Goal: Task Accomplishment & Management: Manage account settings

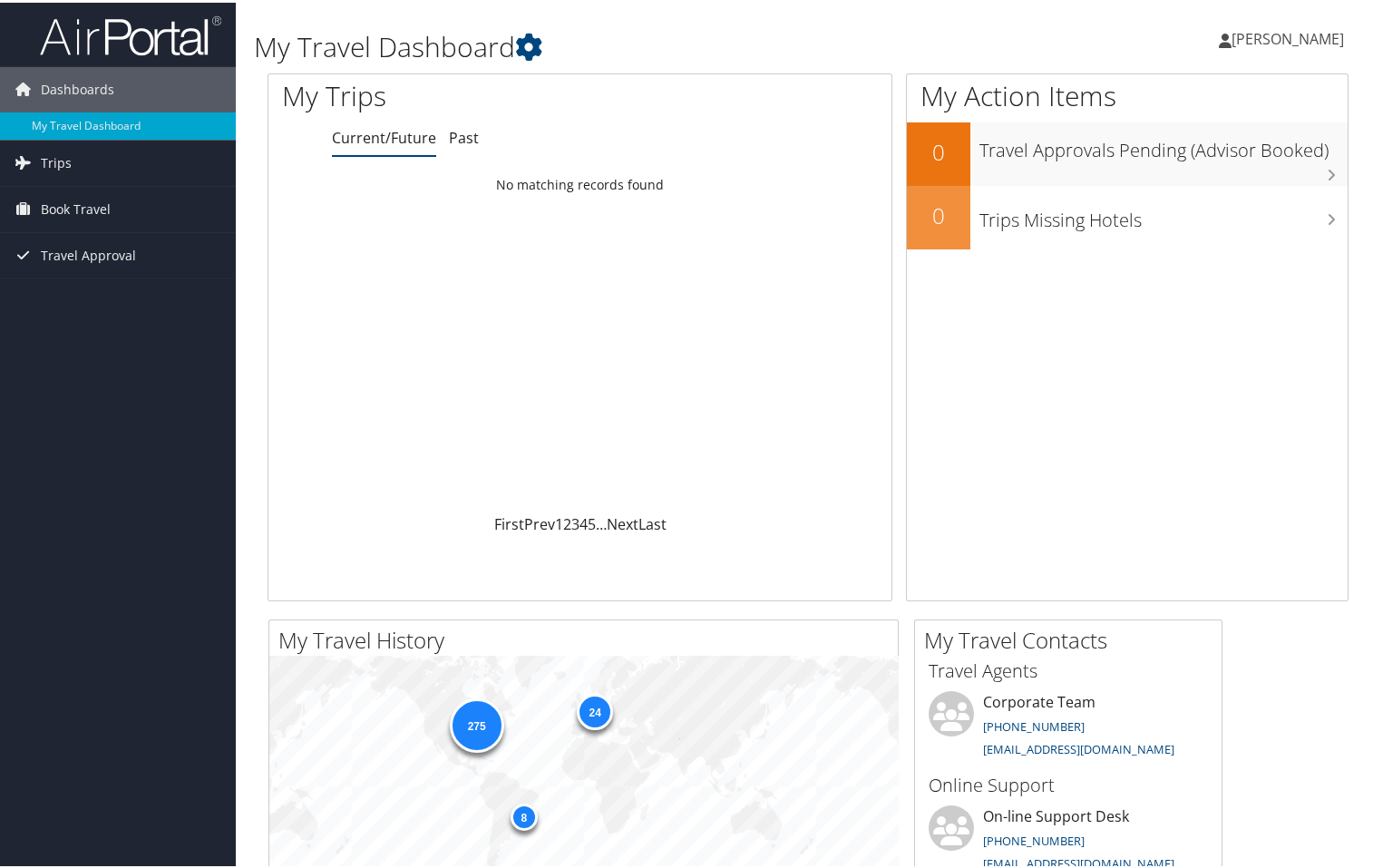
click at [80, 650] on div "Dashboards My Travel Dashboard Trips Current/Future Trips Past Trips Trips Miss…" at bounding box center [689, 685] width 1380 height 1370
click at [1307, 34] on span "[PERSON_NAME]" at bounding box center [1288, 36] width 112 height 20
click at [1202, 152] on link "View Travel Profile" at bounding box center [1239, 161] width 202 height 31
click at [460, 128] on link "Past" at bounding box center [464, 135] width 30 height 20
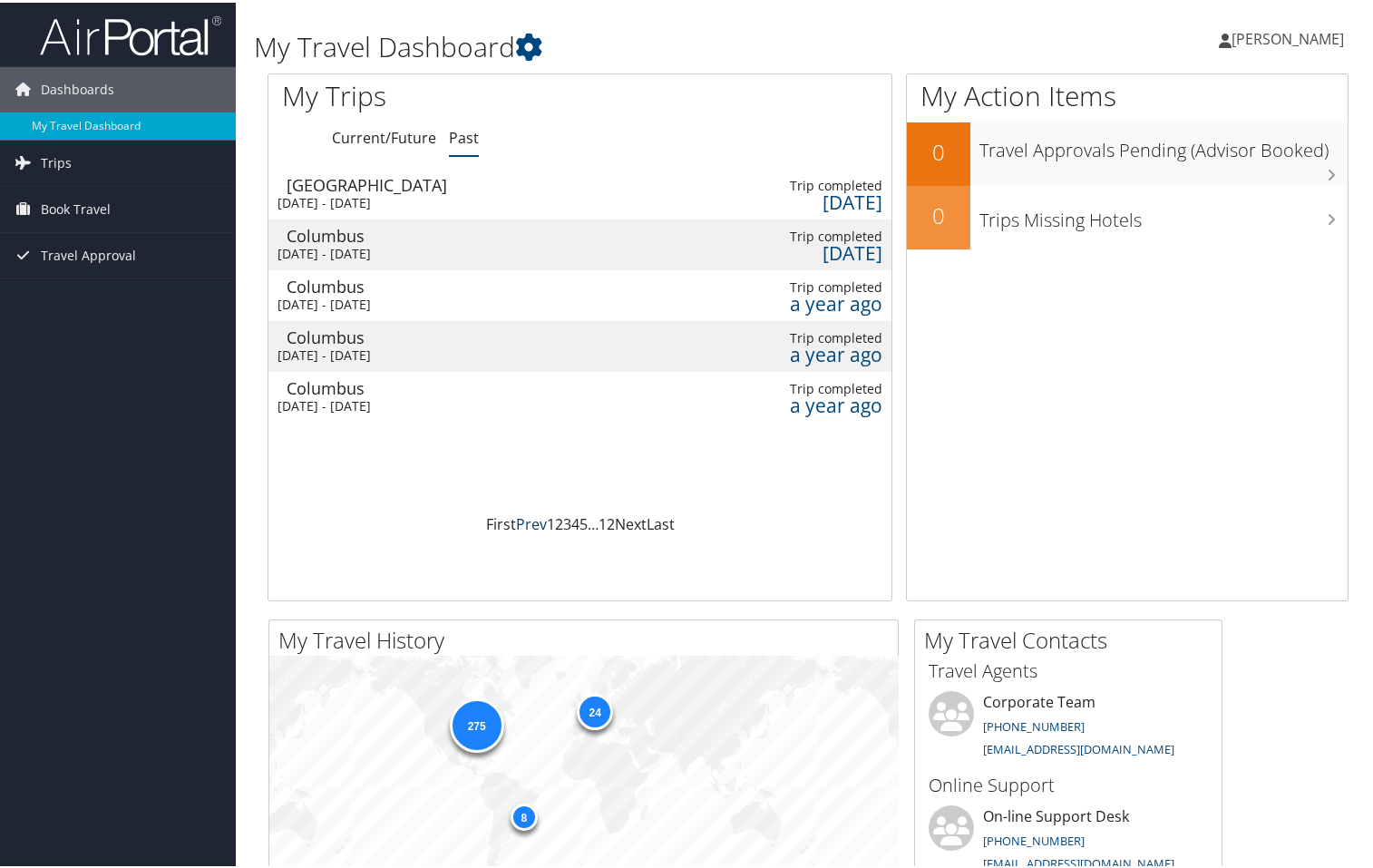
click at [516, 519] on link "Prev" at bounding box center [531, 522] width 31 height 20
click at [658, 521] on link "Last" at bounding box center [661, 522] width 29 height 20
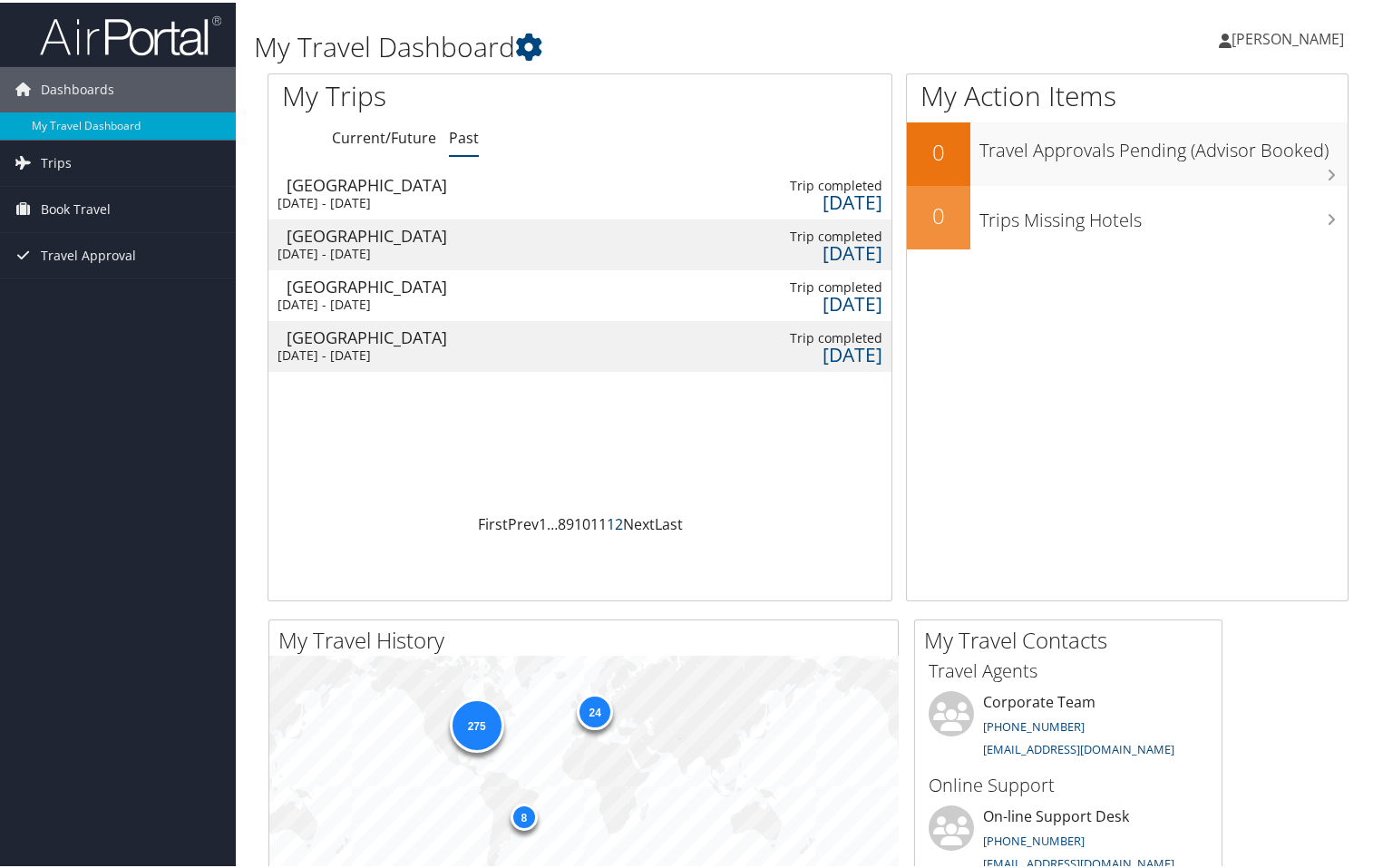
click at [614, 520] on link "12" at bounding box center [614, 522] width 17 height 20
click at [596, 521] on link "11" at bounding box center [599, 522] width 17 height 20
click at [583, 519] on link "10" at bounding box center [582, 522] width 17 height 20
click at [490, 518] on link "First" at bounding box center [493, 522] width 30 height 20
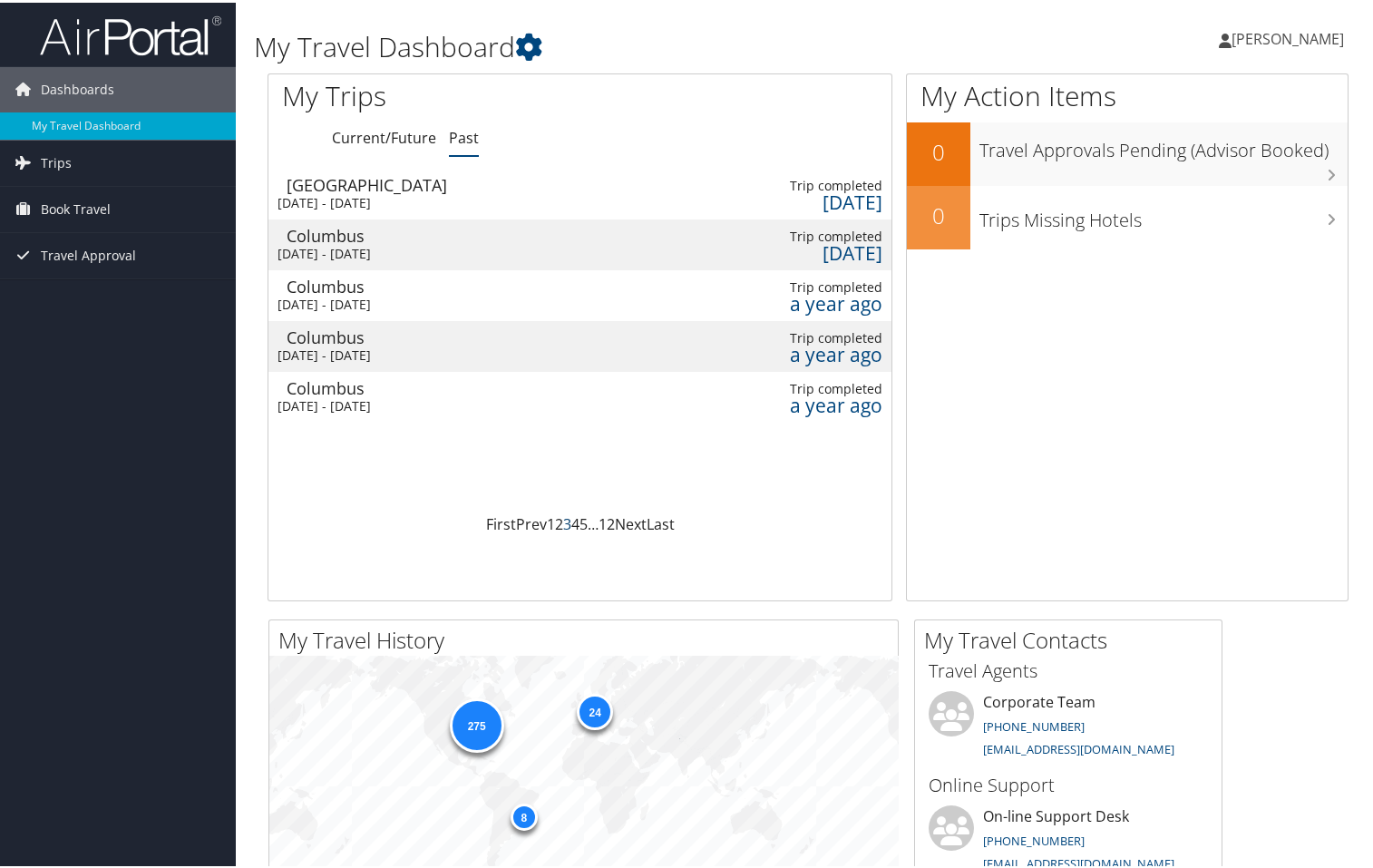
click at [563, 522] on link "3" at bounding box center [567, 522] width 8 height 20
click at [563, 520] on link "3" at bounding box center [567, 522] width 8 height 20
click at [575, 520] on link "4" at bounding box center [575, 522] width 8 height 20
click at [1300, 35] on span "[PERSON_NAME]" at bounding box center [1288, 36] width 112 height 20
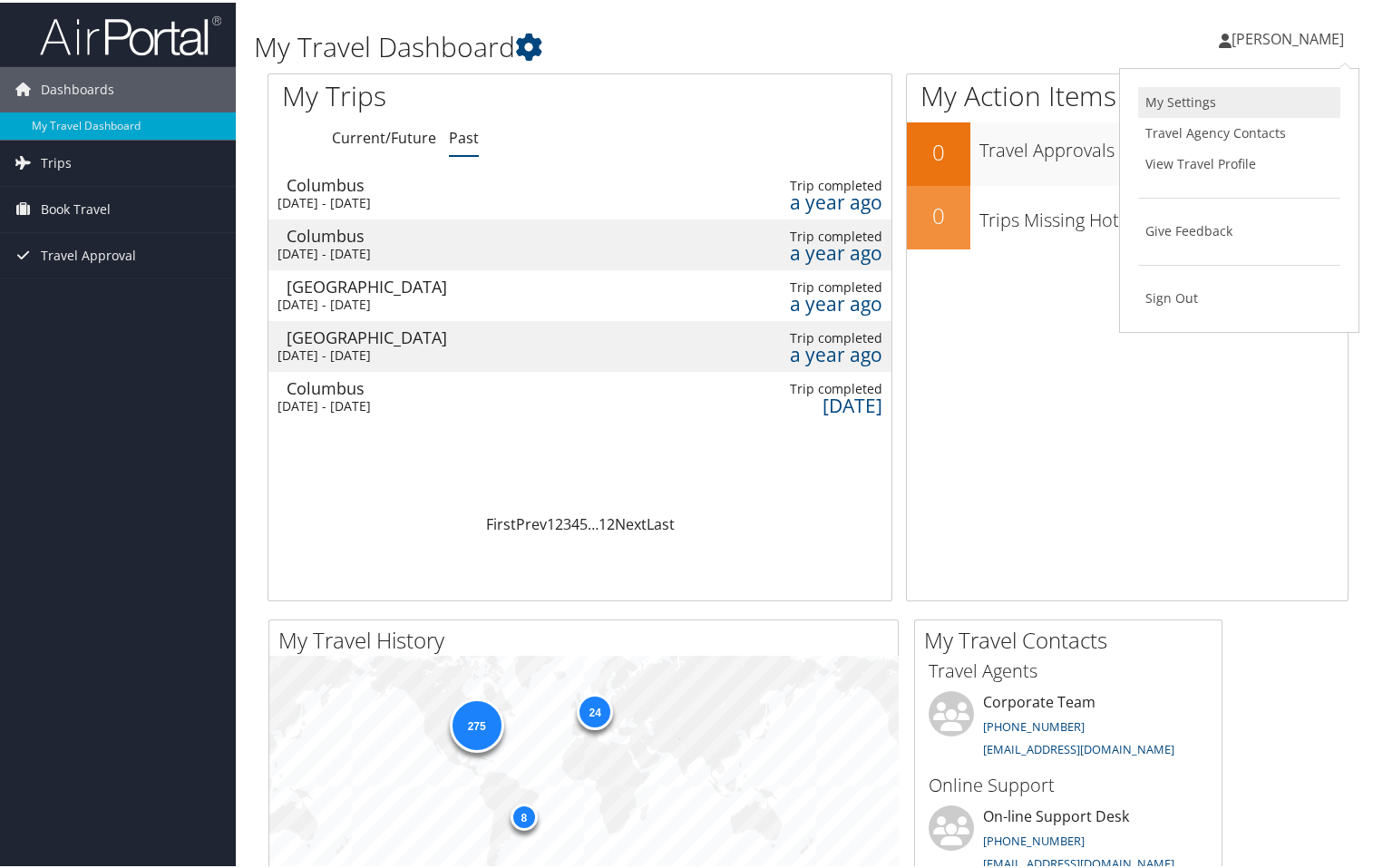
click at [1176, 100] on link "My Settings" at bounding box center [1239, 100] width 202 height 31
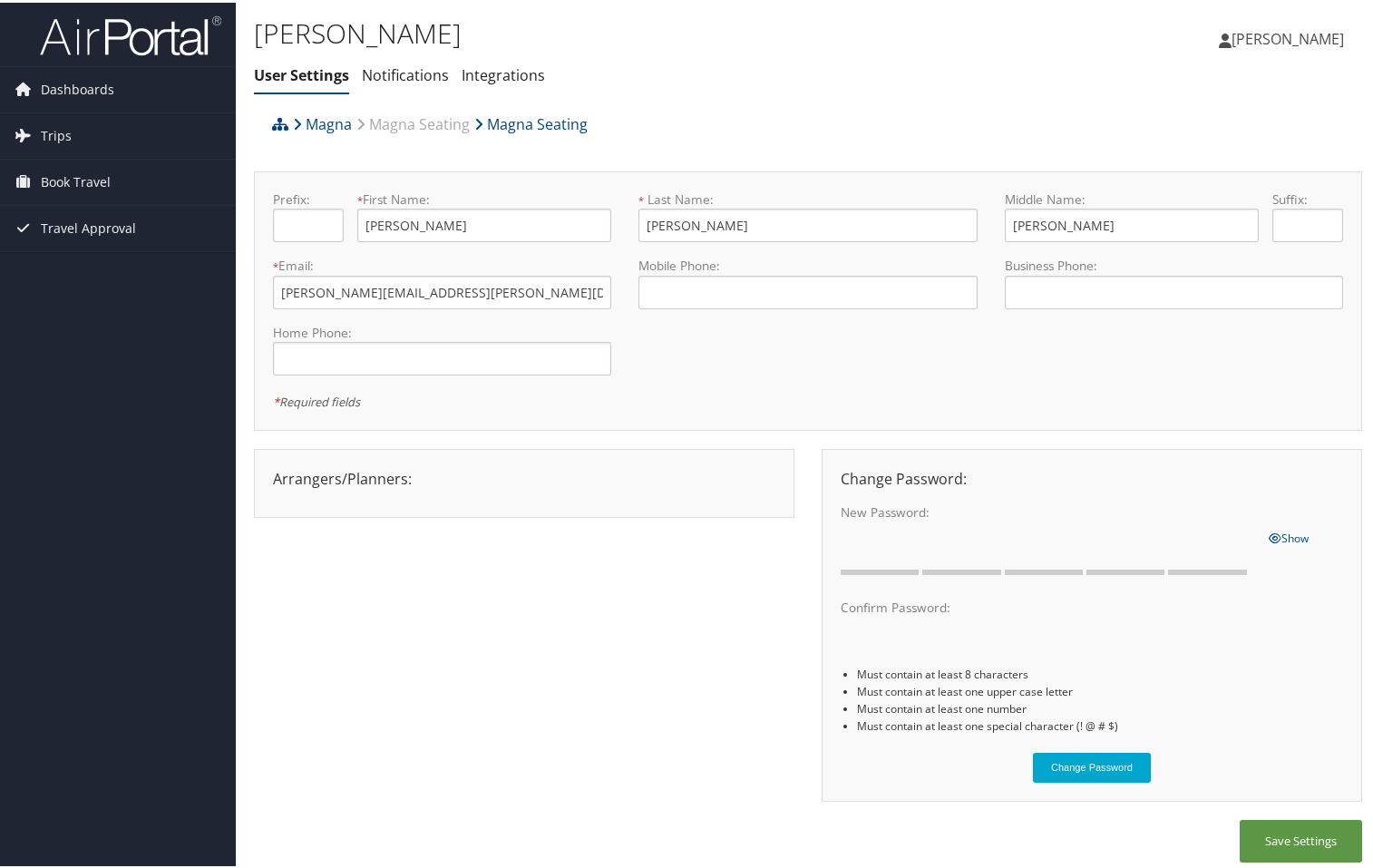
click at [1279, 34] on span "[PERSON_NAME]" at bounding box center [1288, 36] width 112 height 20
click at [1201, 161] on link "View Travel Profile" at bounding box center [1239, 161] width 202 height 31
